Goal: Task Accomplishment & Management: Manage account settings

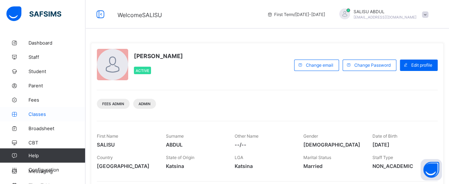
click at [34, 115] on span "Classes" at bounding box center [56, 114] width 57 height 6
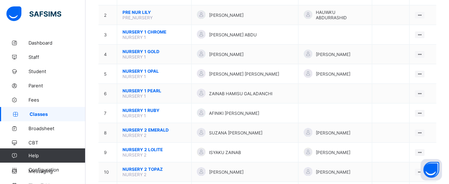
scroll to position [114, 0]
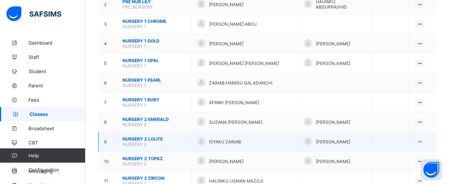
click at [138, 136] on span "NURSERY 2 LOLITE" at bounding box center [154, 138] width 63 height 5
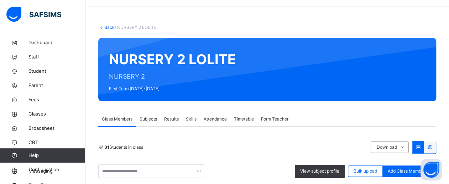
scroll to position [114, 0]
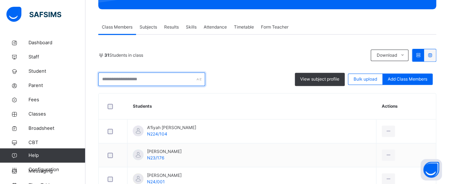
click at [115, 79] on input "text" at bounding box center [151, 79] width 107 height 14
drag, startPoint x: 116, startPoint y: 72, endPoint x: 115, endPoint y: 79, distance: 6.8
click at [115, 79] on input "text" at bounding box center [151, 79] width 107 height 14
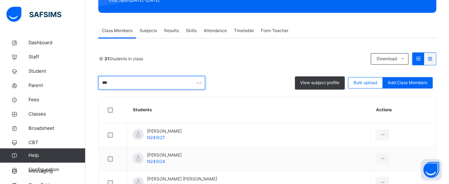
scroll to position [98, 0]
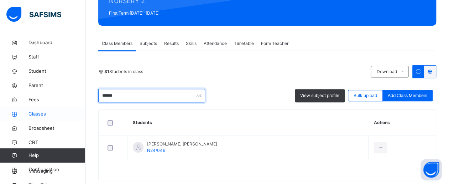
type input "******"
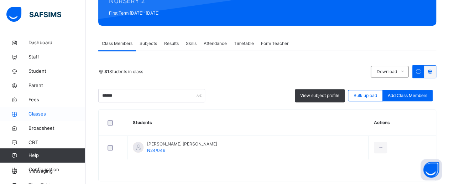
click at [40, 112] on span "Classes" at bounding box center [56, 113] width 57 height 7
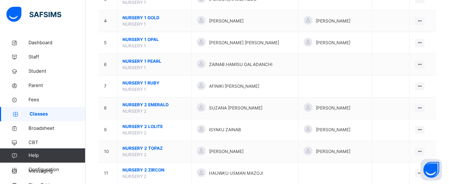
scroll to position [157, 0]
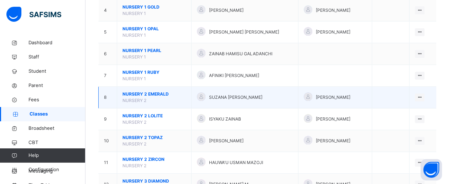
click at [138, 91] on span "NURSERY 2 EMERALD" at bounding box center [154, 94] width 63 height 6
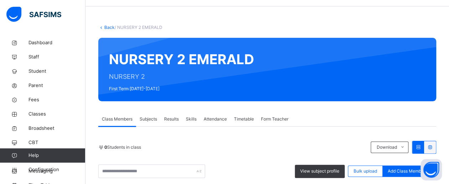
scroll to position [157, 0]
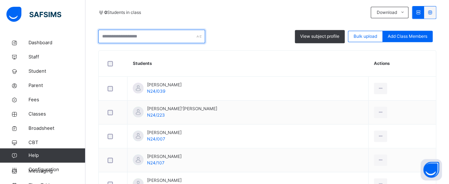
click at [114, 39] on input "text" at bounding box center [151, 37] width 107 height 14
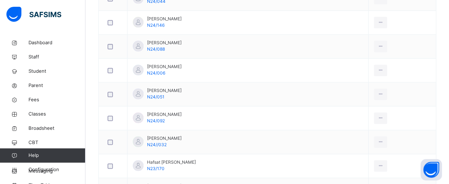
scroll to position [470, 0]
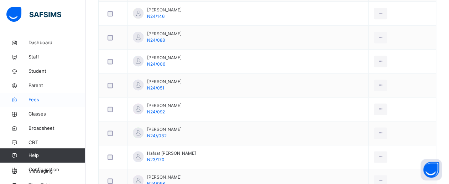
type input "*"
click at [33, 98] on span "Fees" at bounding box center [56, 99] width 57 height 7
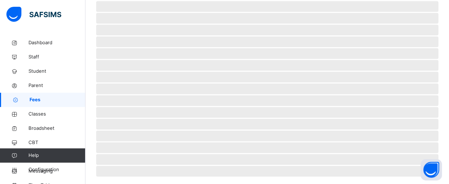
scroll to position [81, 0]
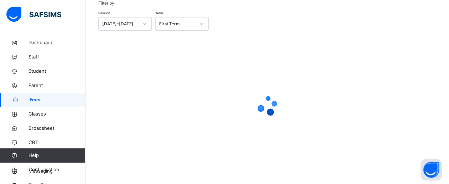
click at [144, 105] on div at bounding box center [267, 105] width 338 height 28
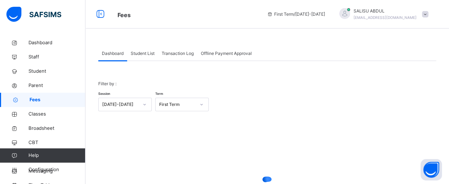
click at [144, 105] on div "Filter by : Session [DATE]-[DATE] Term First Term" at bounding box center [267, 95] width 338 height 45
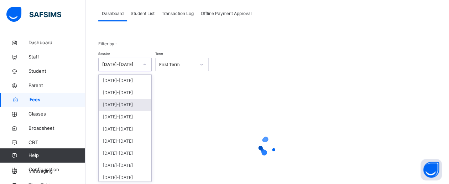
scroll to position [40, 0]
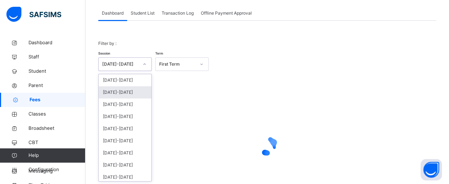
click at [118, 92] on div "[DATE]-[DATE]" at bounding box center [125, 92] width 53 height 12
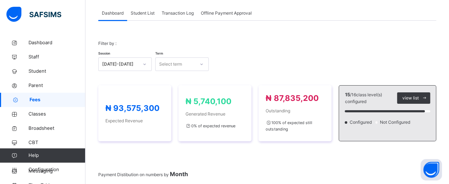
click at [142, 12] on span "Student List" at bounding box center [143, 13] width 24 height 6
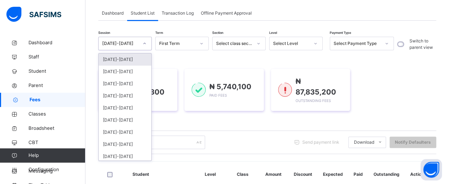
click at [145, 43] on icon at bounding box center [144, 43] width 4 height 7
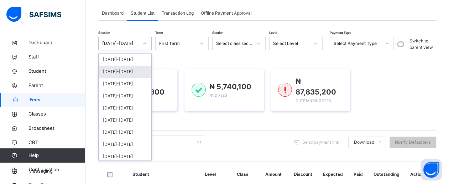
click at [127, 71] on div "[DATE]-[DATE]" at bounding box center [125, 72] width 53 height 12
click at [127, 71] on div "₦ 93,575,300 Expected Fees" at bounding box center [137, 90] width 79 height 42
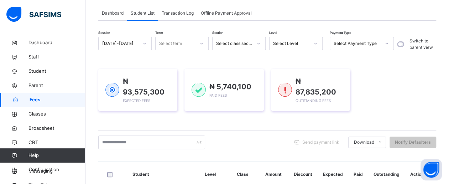
click at [127, 71] on div "₦ 93,575,300 Expected Fees" at bounding box center [137, 90] width 79 height 42
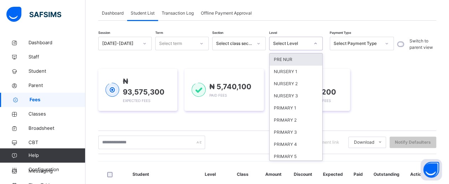
click at [316, 44] on icon at bounding box center [315, 43] width 4 height 7
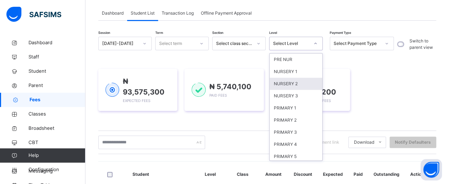
click at [291, 84] on div "NURSERY 2" at bounding box center [296, 84] width 53 height 12
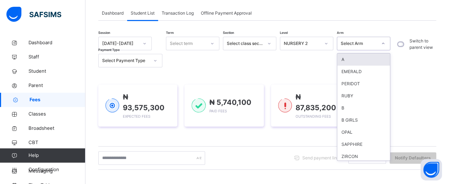
click at [384, 44] on icon at bounding box center [383, 43] width 4 height 7
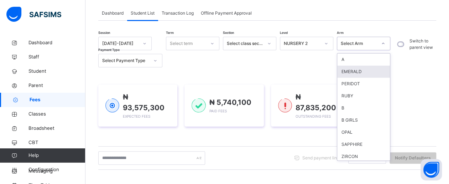
click at [358, 74] on div "EMERALD" at bounding box center [363, 72] width 53 height 12
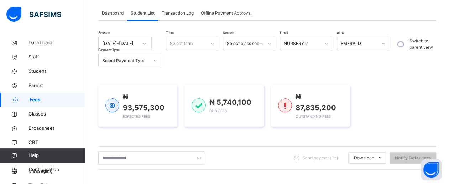
click at [358, 74] on div "₦ 93,575,300 Expected Fees ₦ 5,740,100 Paid Fees ₦ 87,835,200 Outstanding Fees" at bounding box center [267, 105] width 338 height 63
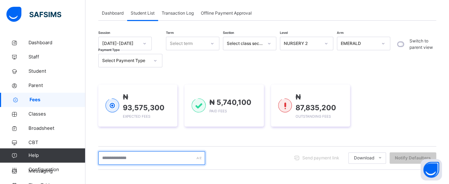
click at [111, 151] on input "text" at bounding box center [151, 158] width 107 height 14
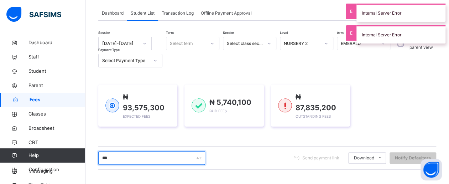
type input "*******"
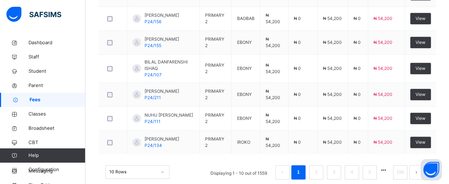
scroll to position [373, 0]
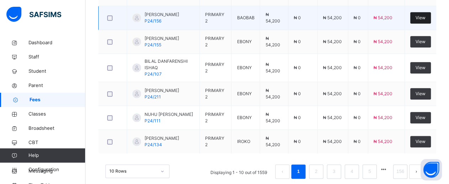
click at [425, 15] on span "View" at bounding box center [421, 18] width 10 height 6
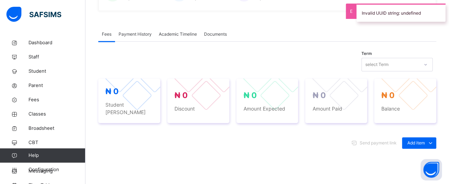
scroll to position [333, 0]
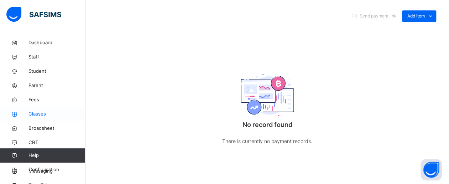
click at [39, 114] on span "Classes" at bounding box center [56, 113] width 57 height 7
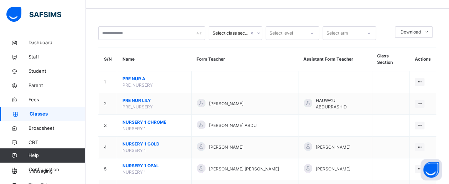
scroll to position [6, 0]
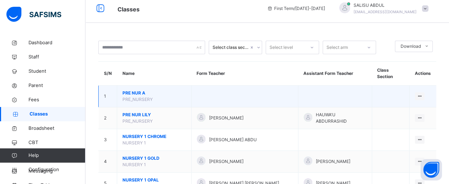
click at [136, 90] on span "PRE NUR A" at bounding box center [154, 93] width 63 height 6
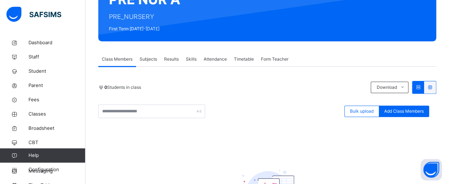
scroll to position [68, 0]
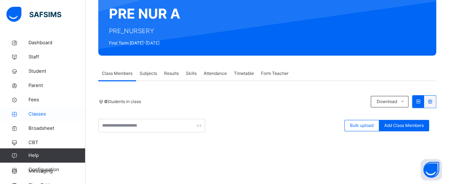
click at [37, 114] on span "Classes" at bounding box center [56, 113] width 57 height 7
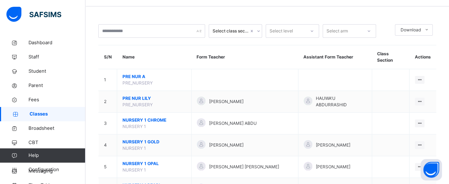
scroll to position [68, 0]
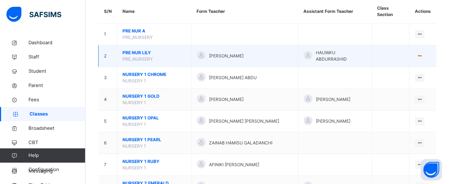
click at [139, 50] on span "PRE NUR [PERSON_NAME]" at bounding box center [154, 53] width 63 height 6
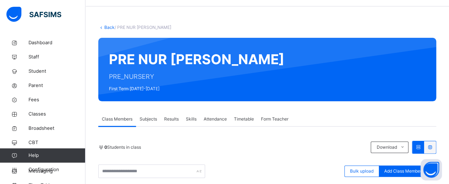
scroll to position [68, 0]
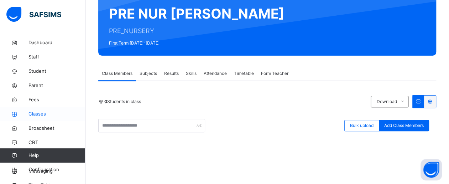
click at [40, 112] on span "Classes" at bounding box center [56, 113] width 57 height 7
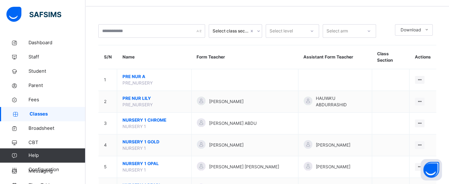
scroll to position [68, 0]
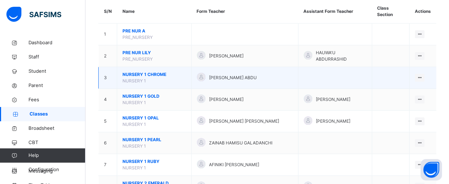
click at [146, 71] on span "NURSERY 1 CHROME" at bounding box center [154, 74] width 63 height 6
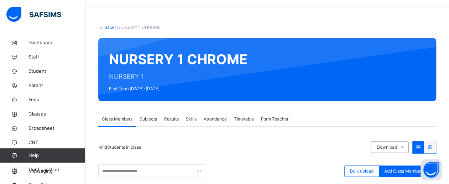
scroll to position [68, 0]
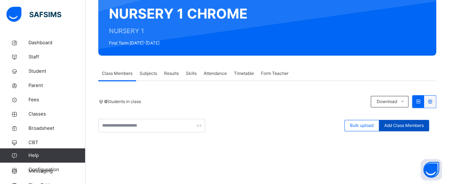
click at [404, 124] on span "Add Class Members" at bounding box center [404, 125] width 40 height 6
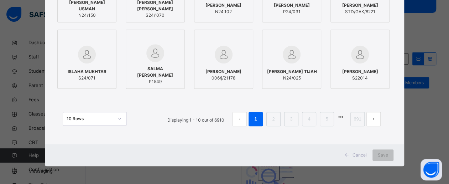
scroll to position [0, 0]
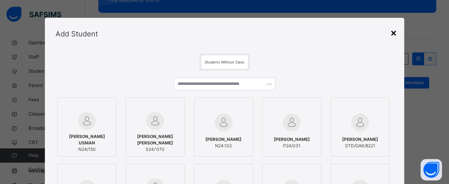
click at [394, 32] on div "×" at bounding box center [393, 32] width 7 height 15
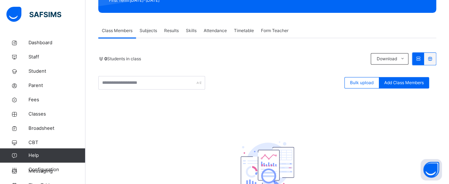
click at [421, 60] on icon at bounding box center [418, 58] width 6 height 5
click at [424, 61] on div at bounding box center [419, 59] width 12 height 12
click at [421, 58] on icon at bounding box center [418, 58] width 6 height 5
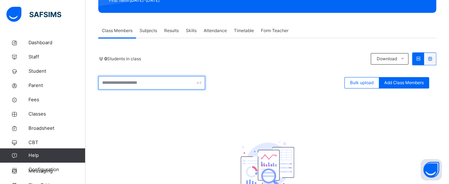
click at [117, 85] on input "text" at bounding box center [151, 83] width 107 height 14
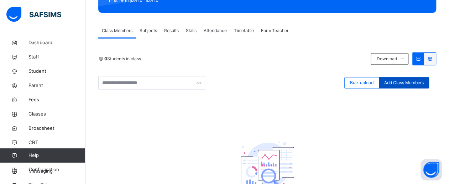
click at [406, 83] on span "Add Class Members" at bounding box center [404, 82] width 40 height 6
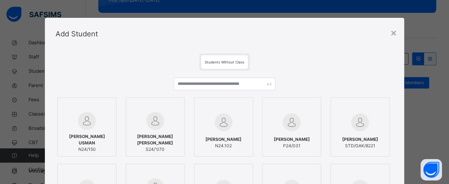
scroll to position [134, 0]
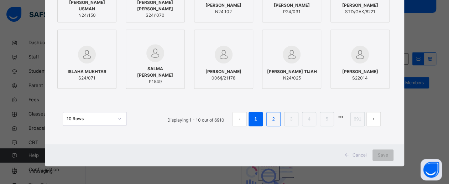
click at [275, 120] on link "2" at bounding box center [273, 118] width 7 height 9
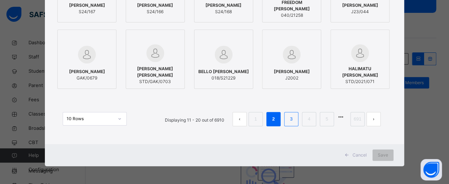
click at [293, 119] on link "3" at bounding box center [291, 118] width 7 height 9
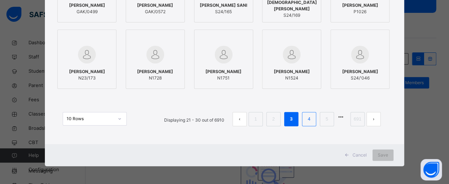
click at [310, 121] on link "4" at bounding box center [309, 118] width 7 height 9
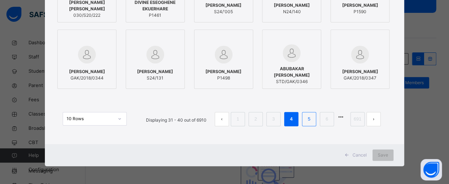
click at [313, 119] on li "5" at bounding box center [309, 119] width 14 height 14
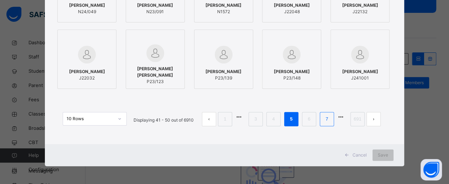
click at [326, 120] on link "7" at bounding box center [326, 118] width 7 height 9
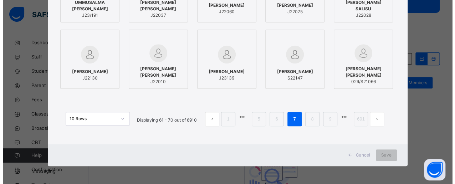
scroll to position [0, 0]
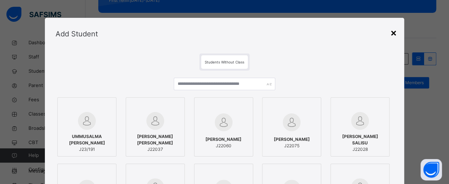
click at [396, 32] on div "×" at bounding box center [393, 32] width 7 height 15
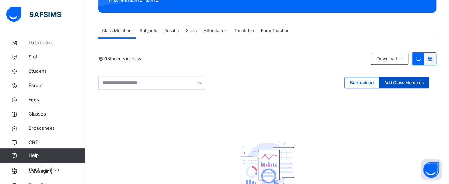
click at [402, 83] on span "Add Class Members" at bounding box center [404, 82] width 40 height 6
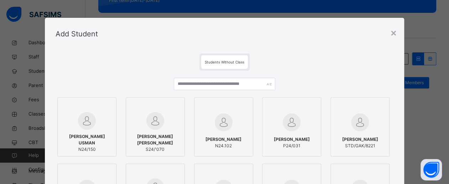
click at [79, 127] on img at bounding box center [87, 121] width 18 height 18
click at [79, 127] on img at bounding box center [88, 121] width 18 height 18
click at [151, 119] on img at bounding box center [157, 121] width 18 height 18
click at [228, 119] on img at bounding box center [226, 122] width 18 height 18
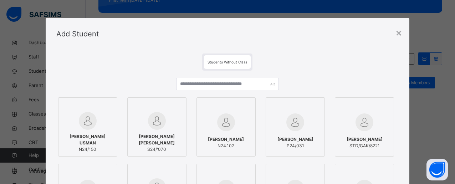
click at [297, 124] on img at bounding box center [295, 122] width 18 height 18
click at [360, 124] on img at bounding box center [364, 122] width 18 height 18
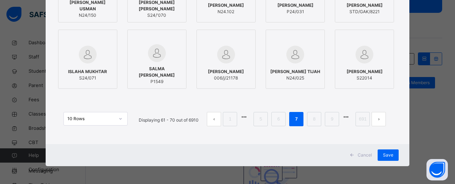
click at [449, 43] on div "× Add Student Students Without Class [PERSON_NAME] USMAN N24/150 [PERSON_NAME] …" at bounding box center [227, 92] width 455 height 184
click at [100, 59] on div at bounding box center [87, 54] width 51 height 21
click at [162, 62] on img at bounding box center [157, 53] width 18 height 18
click at [214, 59] on div at bounding box center [225, 54] width 51 height 21
click at [280, 51] on div at bounding box center [294, 54] width 51 height 21
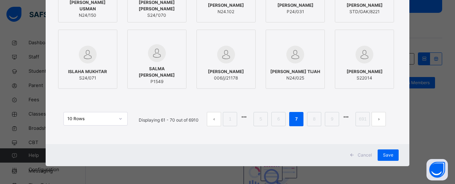
click at [351, 52] on div at bounding box center [363, 54] width 51 height 21
click at [383, 155] on span "Save" at bounding box center [388, 155] width 10 height 6
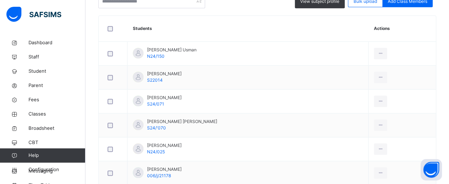
scroll to position [178, 0]
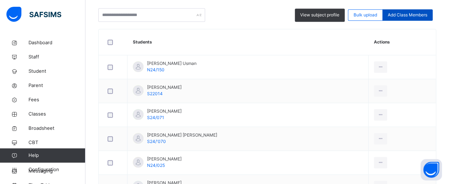
click at [405, 15] on span "Add Class Members" at bounding box center [408, 15] width 40 height 6
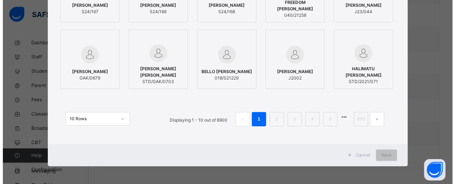
scroll to position [0, 0]
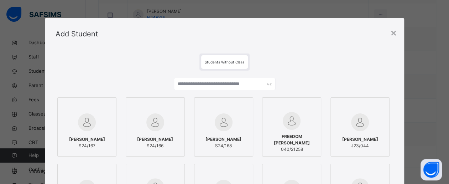
click at [92, 128] on div at bounding box center [86, 122] width 51 height 21
click at [138, 127] on div at bounding box center [156, 122] width 51 height 21
click at [229, 119] on img at bounding box center [226, 122] width 18 height 18
click at [286, 121] on img at bounding box center [295, 121] width 18 height 18
click at [349, 123] on div at bounding box center [363, 122] width 51 height 21
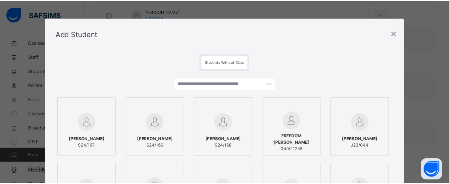
scroll to position [134, 0]
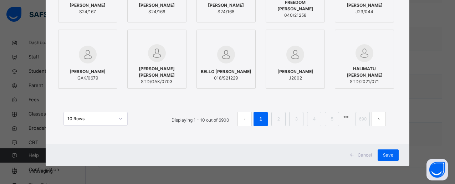
click at [100, 53] on div at bounding box center [87, 54] width 51 height 21
click at [159, 56] on img at bounding box center [157, 53] width 18 height 18
click at [230, 50] on img at bounding box center [226, 55] width 18 height 18
click at [292, 52] on img at bounding box center [295, 55] width 18 height 18
click at [358, 48] on img at bounding box center [364, 53] width 18 height 18
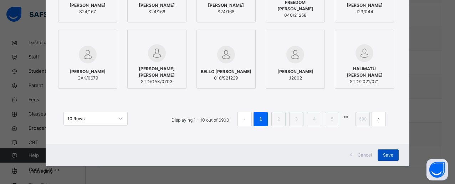
click at [387, 154] on span "Save" at bounding box center [388, 155] width 10 height 6
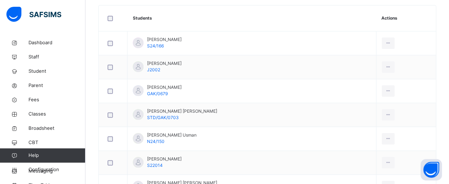
scroll to position [135, 0]
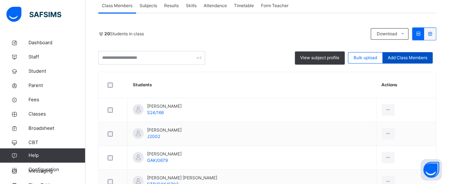
click at [406, 56] on span "Add Class Members" at bounding box center [408, 58] width 40 height 6
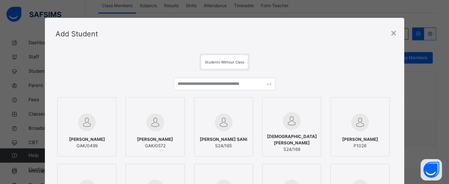
scroll to position [134, 0]
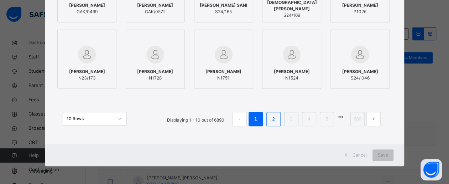
click at [276, 119] on link "2" at bounding box center [273, 118] width 7 height 9
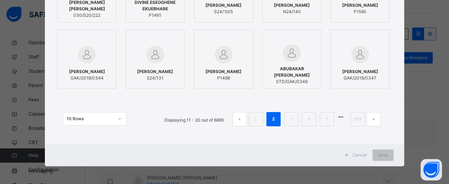
scroll to position [0, 0]
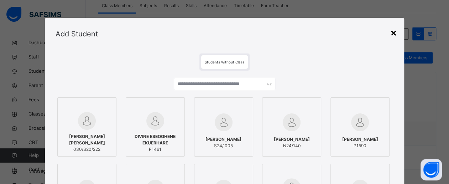
click at [394, 30] on div "×" at bounding box center [393, 32] width 7 height 15
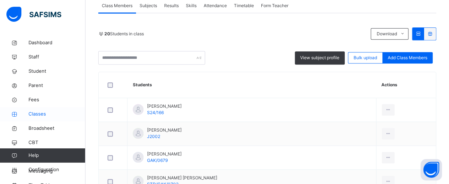
click at [37, 113] on span "Classes" at bounding box center [56, 113] width 57 height 7
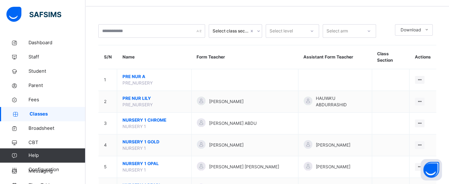
scroll to position [135, 0]
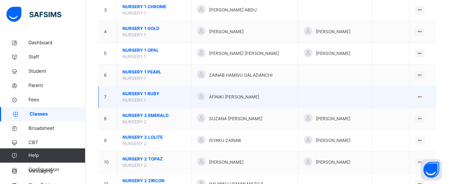
click at [142, 90] on span "NURSERY 1 RUBY" at bounding box center [154, 93] width 63 height 6
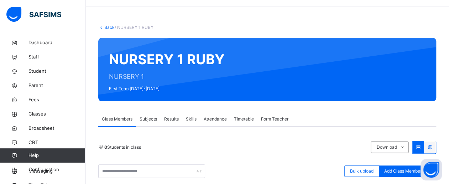
scroll to position [135, 0]
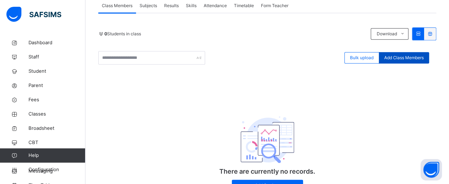
click at [409, 56] on span "Add Class Members" at bounding box center [404, 58] width 40 height 6
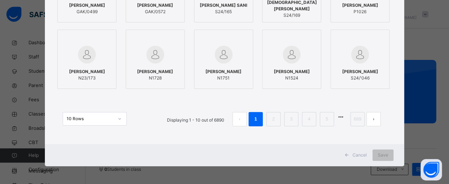
scroll to position [0, 0]
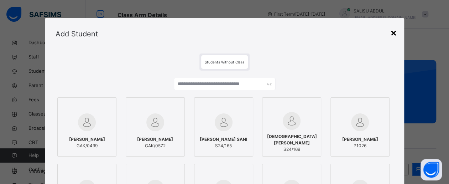
click at [396, 31] on div "×" at bounding box center [393, 32] width 7 height 15
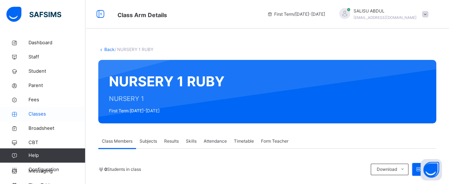
click at [39, 116] on span "Classes" at bounding box center [56, 113] width 57 height 7
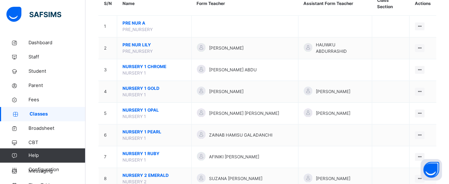
scroll to position [85, 0]
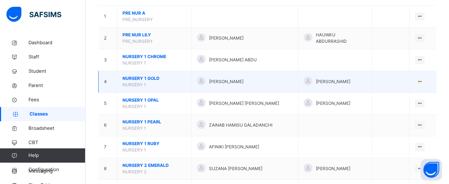
click at [135, 75] on span "NURSERY 1 GOLD" at bounding box center [154, 78] width 63 height 6
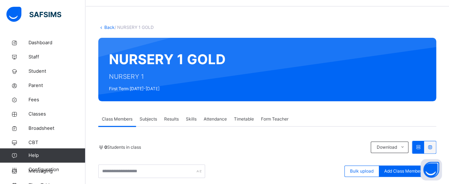
scroll to position [85, 0]
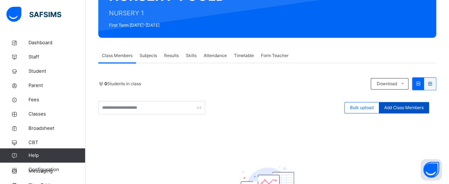
click at [410, 107] on span "Add Class Members" at bounding box center [404, 107] width 40 height 6
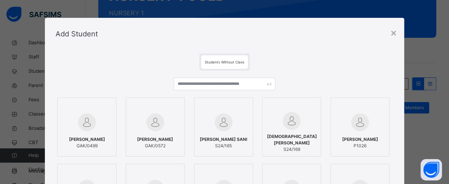
click at [78, 125] on img at bounding box center [87, 122] width 18 height 18
click at [76, 125] on div at bounding box center [87, 122] width 51 height 21
click at [397, 35] on div "×" at bounding box center [398, 32] width 7 height 15
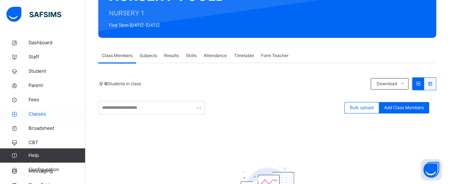
click at [36, 115] on span "Classes" at bounding box center [56, 113] width 57 height 7
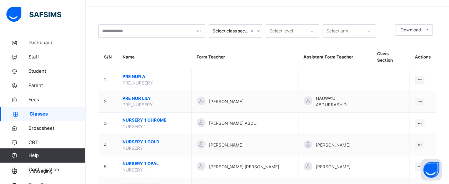
scroll to position [85, 0]
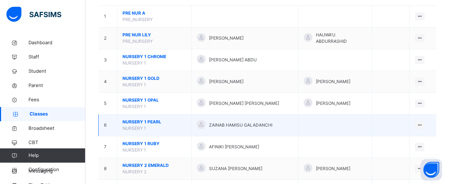
click at [143, 119] on span "NURSERY 1 PEARL" at bounding box center [154, 122] width 63 height 6
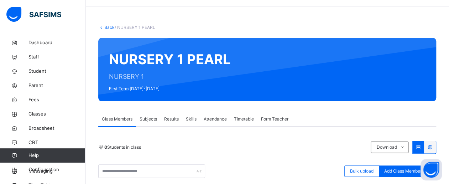
scroll to position [85, 0]
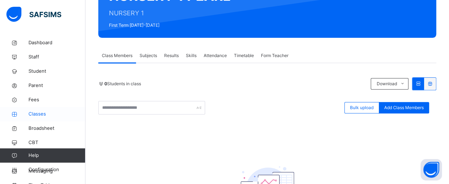
click at [38, 114] on span "Classes" at bounding box center [56, 113] width 57 height 7
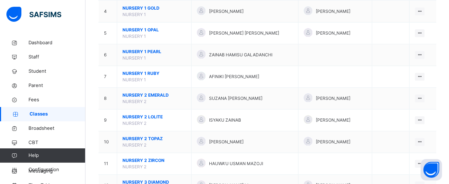
scroll to position [157, 0]
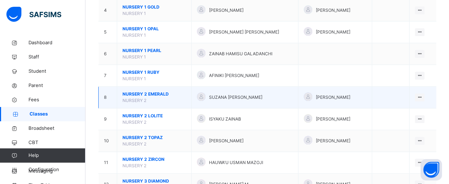
click at [153, 91] on span "NURSERY 2 EMERALD" at bounding box center [154, 94] width 63 height 6
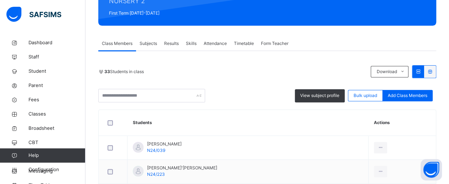
scroll to position [64, 0]
